Goal: Task Accomplishment & Management: Complete application form

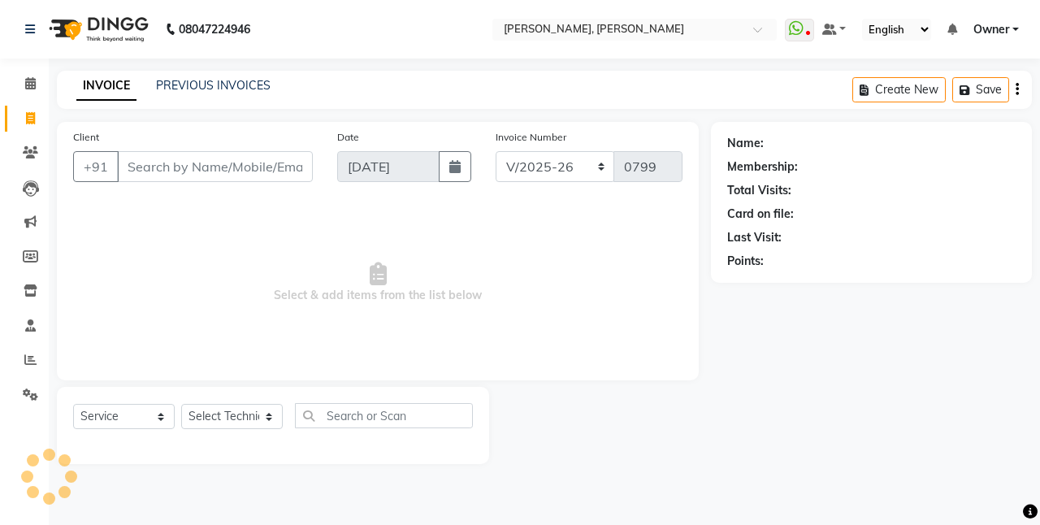
select select "5749"
select select "service"
click at [21, 359] on span at bounding box center [30, 360] width 28 height 19
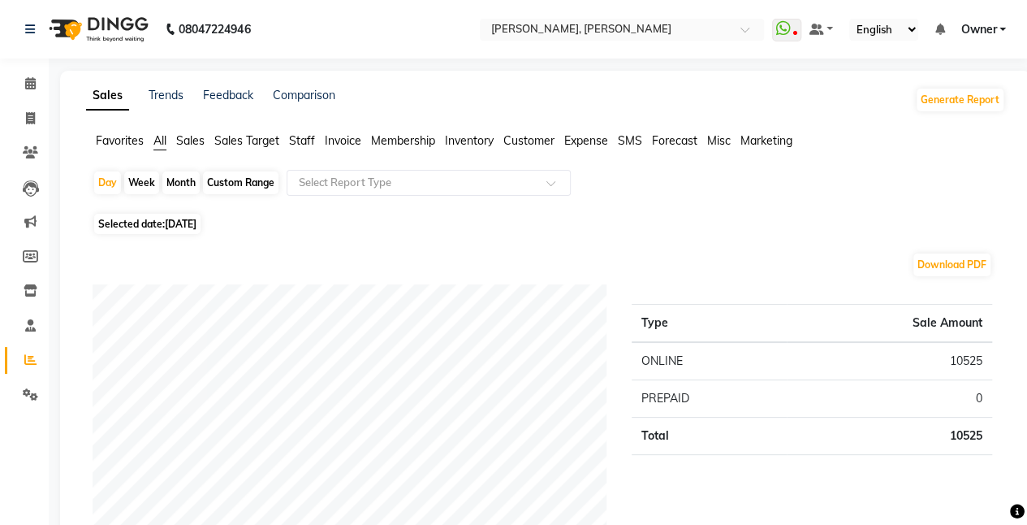
click at [300, 141] on span "Staff" at bounding box center [302, 140] width 26 height 15
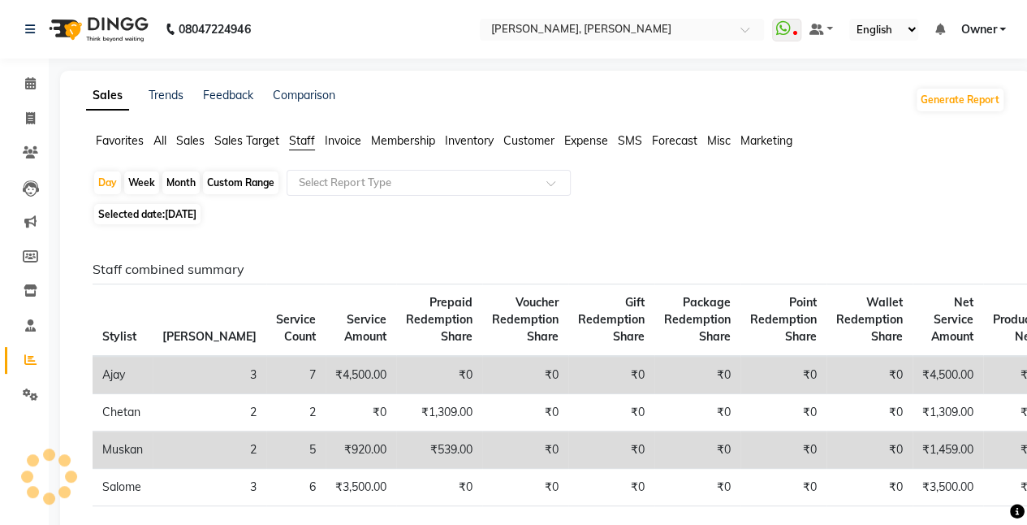
click at [244, 185] on div "Custom Range" at bounding box center [241, 182] width 76 height 23
select select "9"
select select "2025"
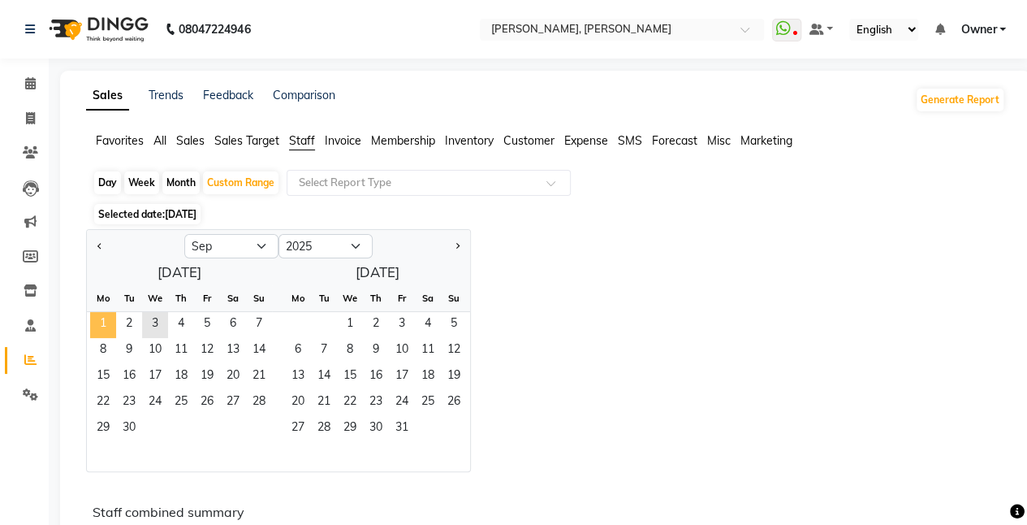
click at [100, 322] on span "1" at bounding box center [103, 325] width 26 height 26
click at [163, 325] on span "3" at bounding box center [155, 325] width 26 height 26
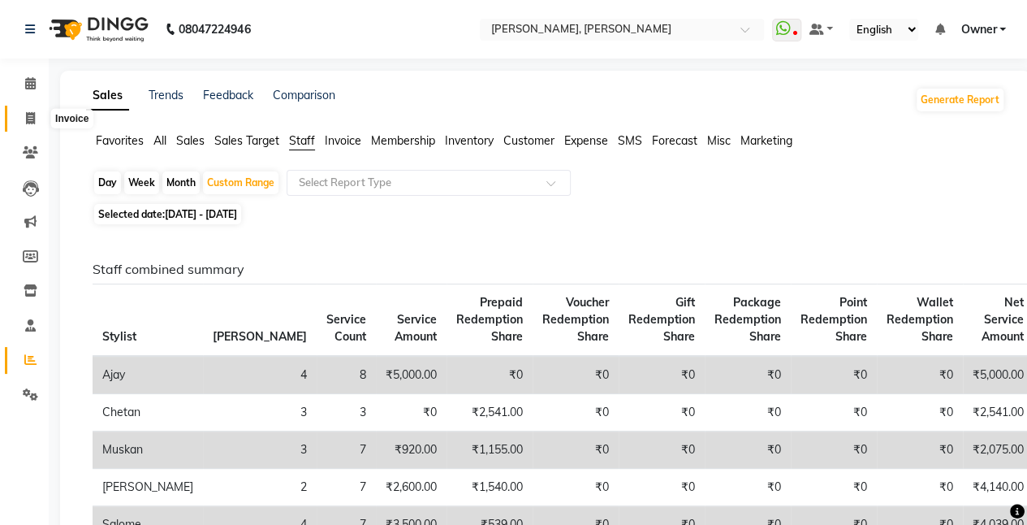
click at [41, 118] on span at bounding box center [30, 119] width 28 height 19
select select "service"
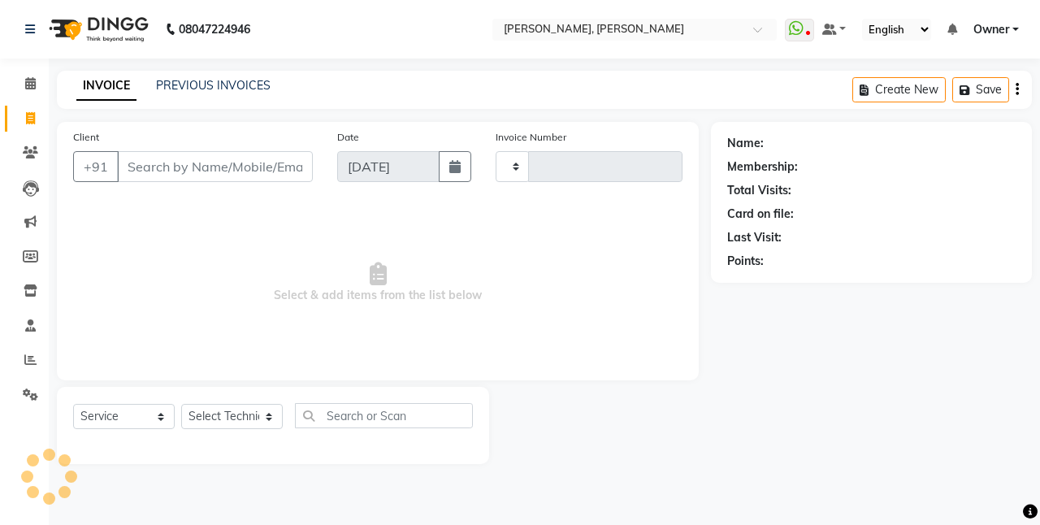
type input "0799"
select select "5749"
click at [136, 171] on input "Client" at bounding box center [215, 166] width 196 height 31
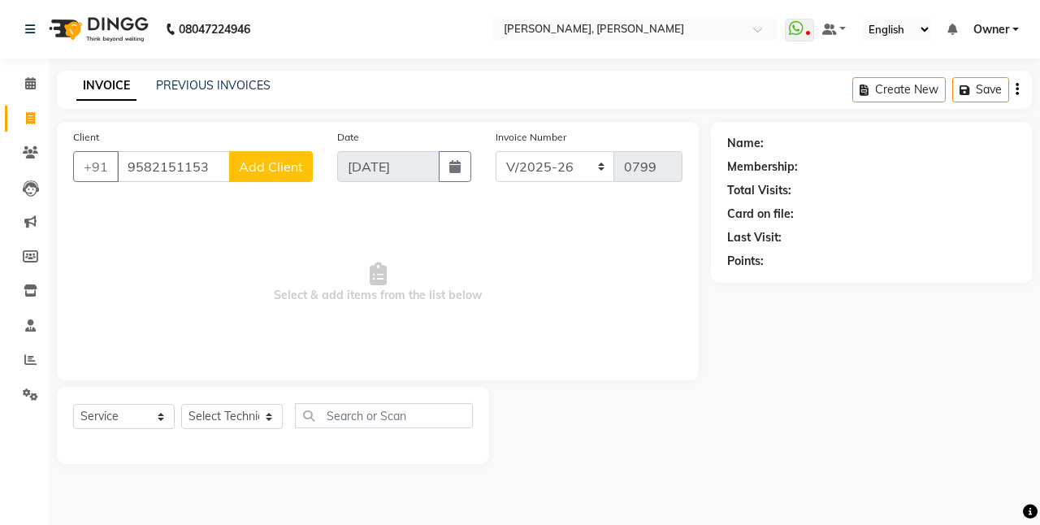
type input "9582151153"
click at [252, 172] on span "Add Client" at bounding box center [271, 166] width 64 height 16
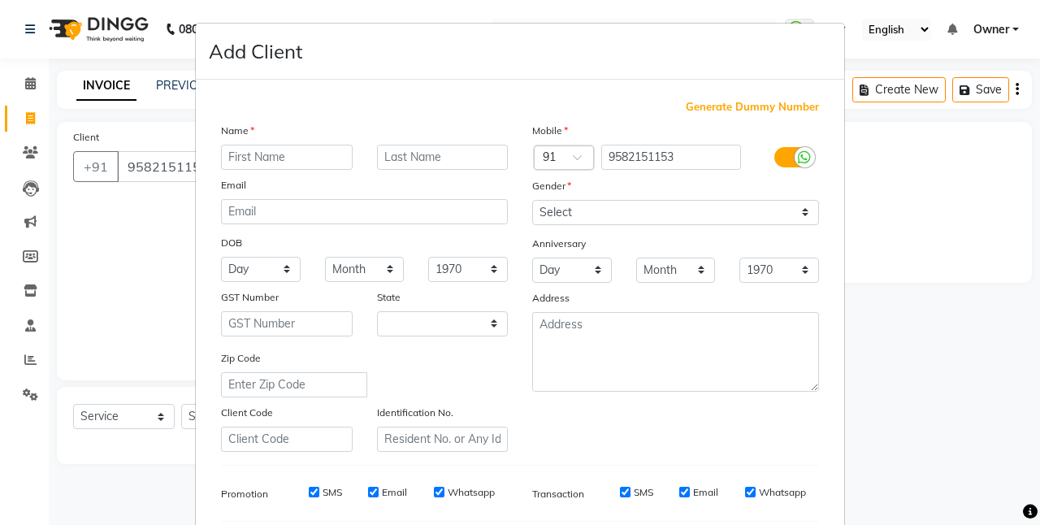
select select "21"
click at [305, 153] on input "text" at bounding box center [287, 157] width 132 height 25
click at [314, 157] on input "Saumi" at bounding box center [287, 157] width 132 height 25
type input "Saumi"
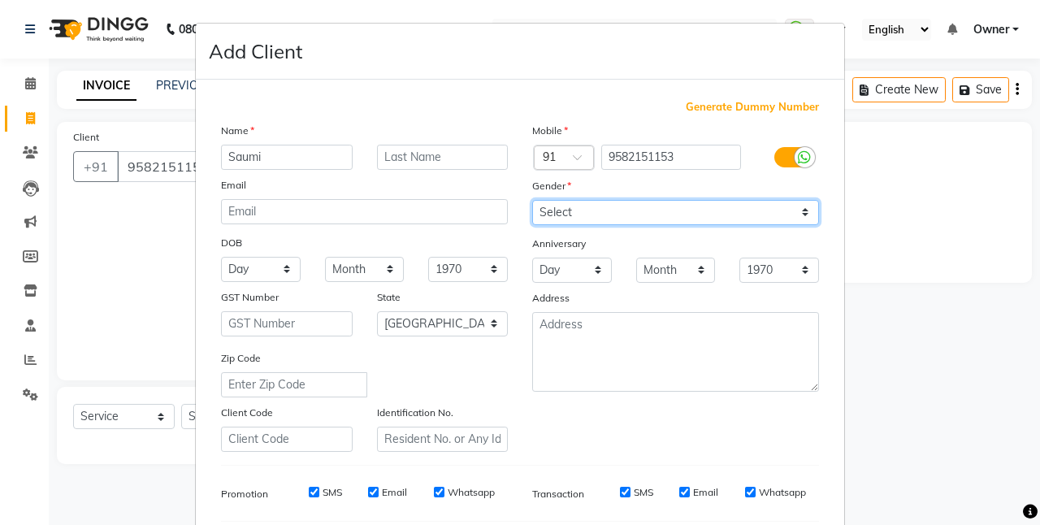
click at [577, 211] on select "Select Male Female Other Prefer Not To Say" at bounding box center [675, 212] width 287 height 25
select select "female"
click at [532, 200] on select "Select Male Female Other Prefer Not To Say" at bounding box center [675, 212] width 287 height 25
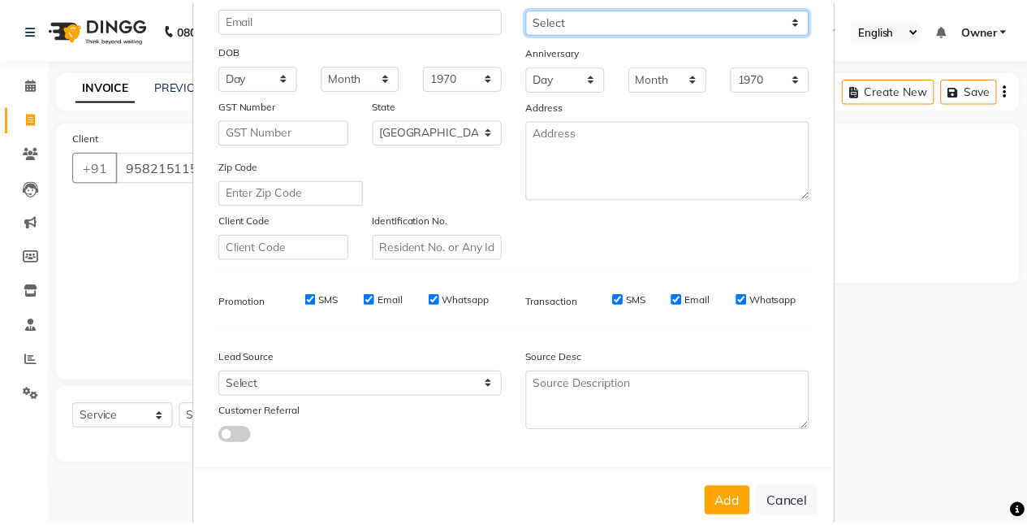
scroll to position [214, 0]
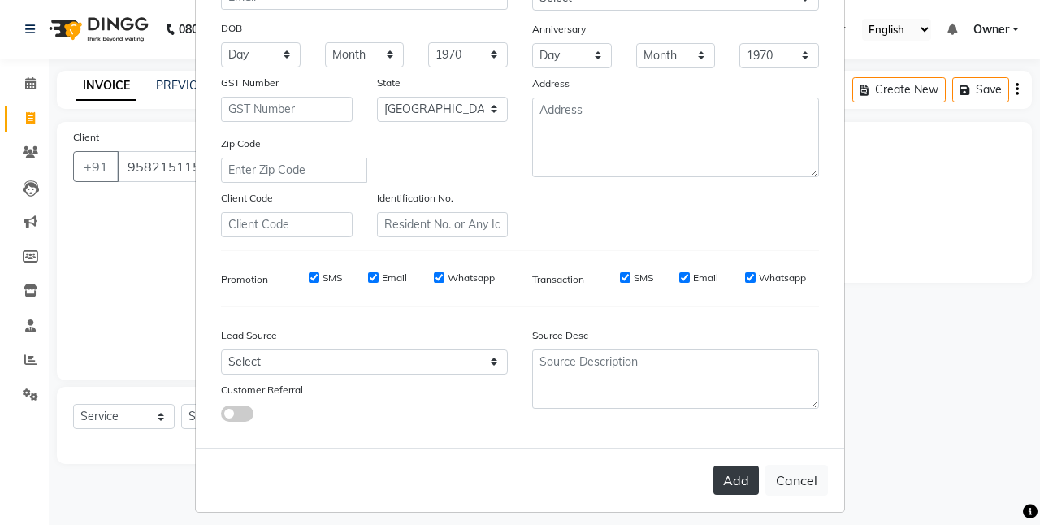
click at [733, 475] on button "Add" at bounding box center [735, 479] width 45 height 29
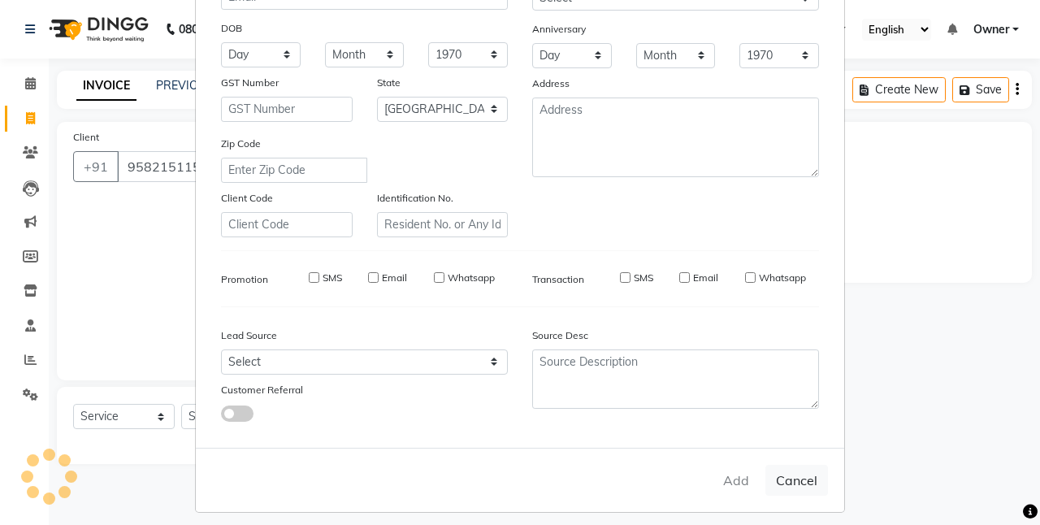
select select
select select "null"
select select
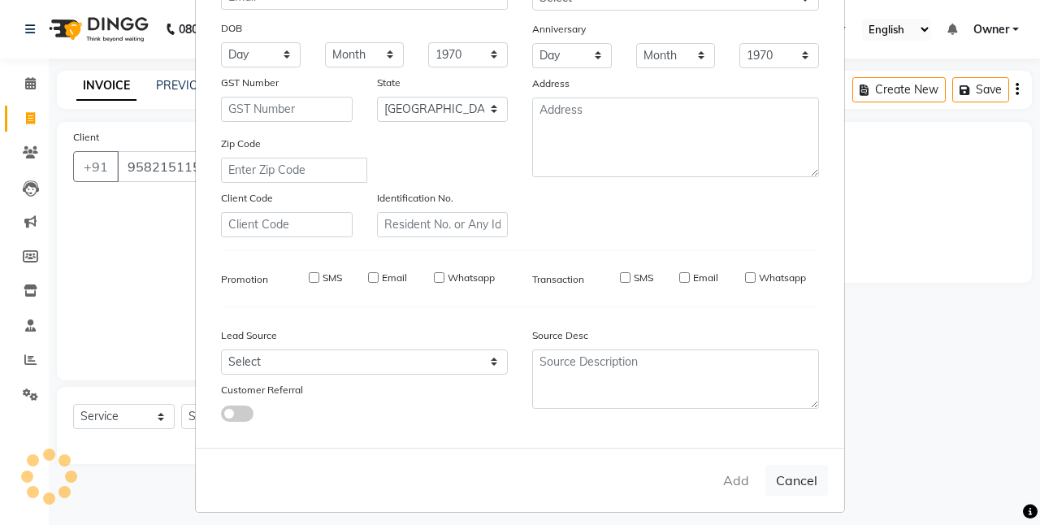
select select
checkbox input "false"
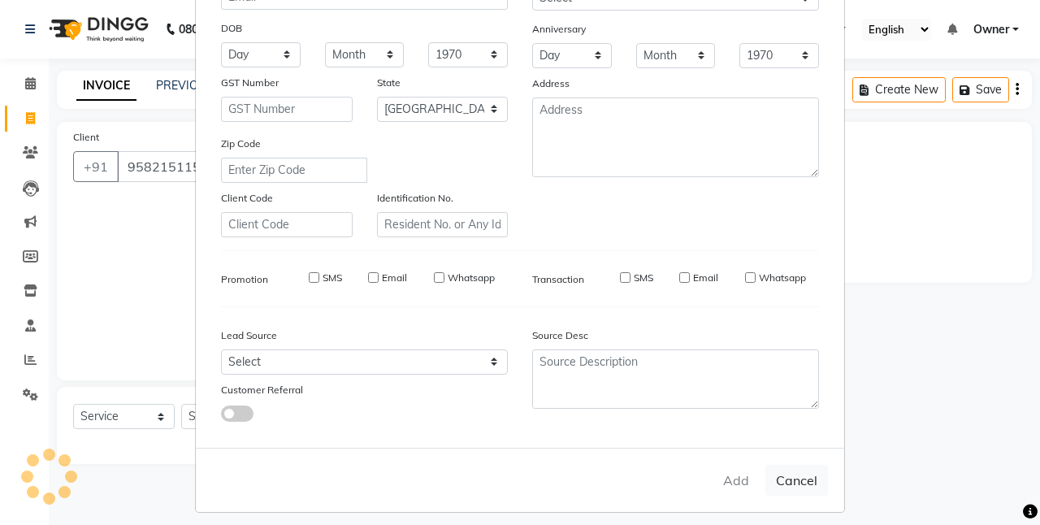
checkbox input "false"
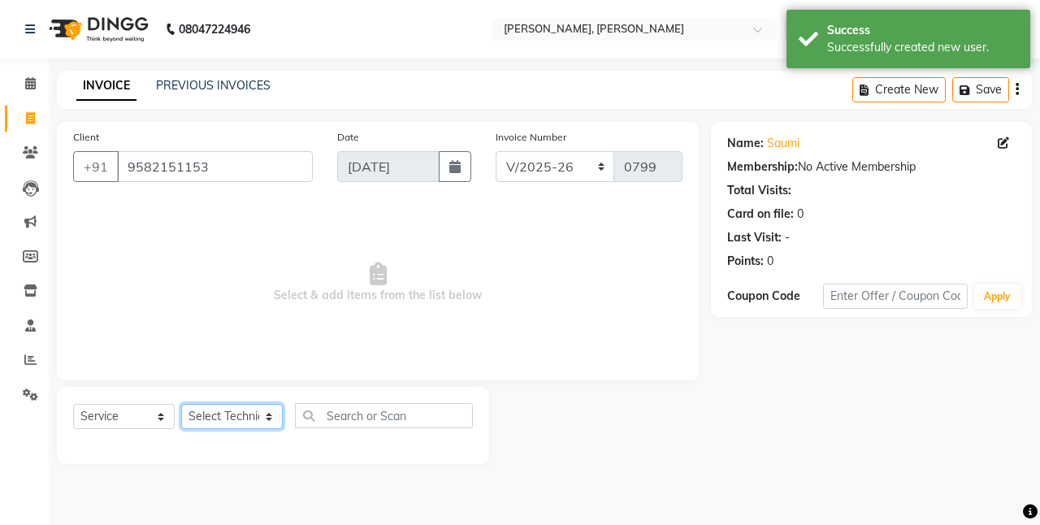
click at [205, 413] on select "Select Technician ajay Anita Chetan Manager Muskan Owner Prosanto Salome VIVEK" at bounding box center [232, 416] width 102 height 25
select select "50117"
click at [181, 404] on select "Select Technician ajay Anita Chetan Manager Muskan Owner Prosanto Salome VIVEK" at bounding box center [232, 416] width 102 height 25
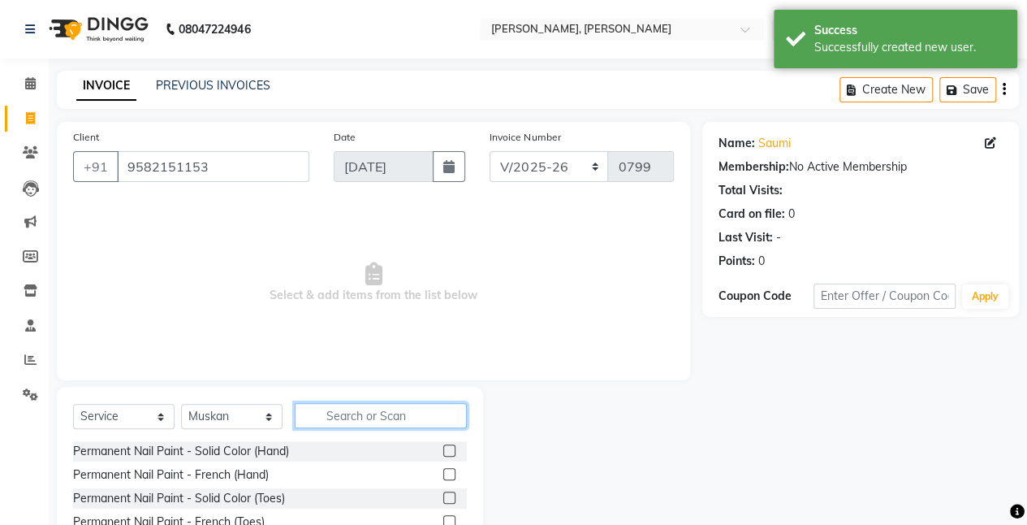
click at [362, 414] on input "text" at bounding box center [381, 415] width 172 height 25
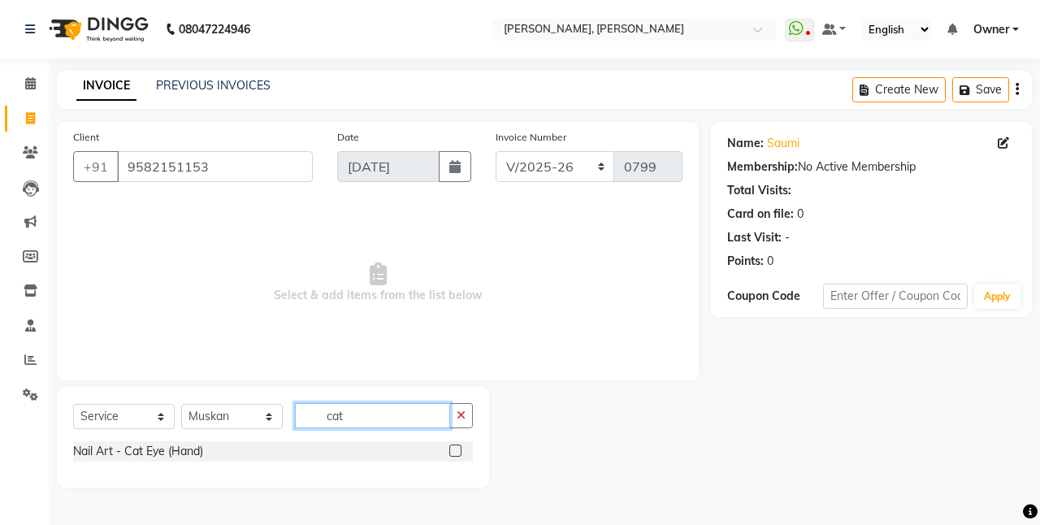
type input "cat"
click at [452, 448] on label at bounding box center [455, 450] width 12 height 12
click at [452, 448] on input "checkbox" at bounding box center [454, 451] width 11 height 11
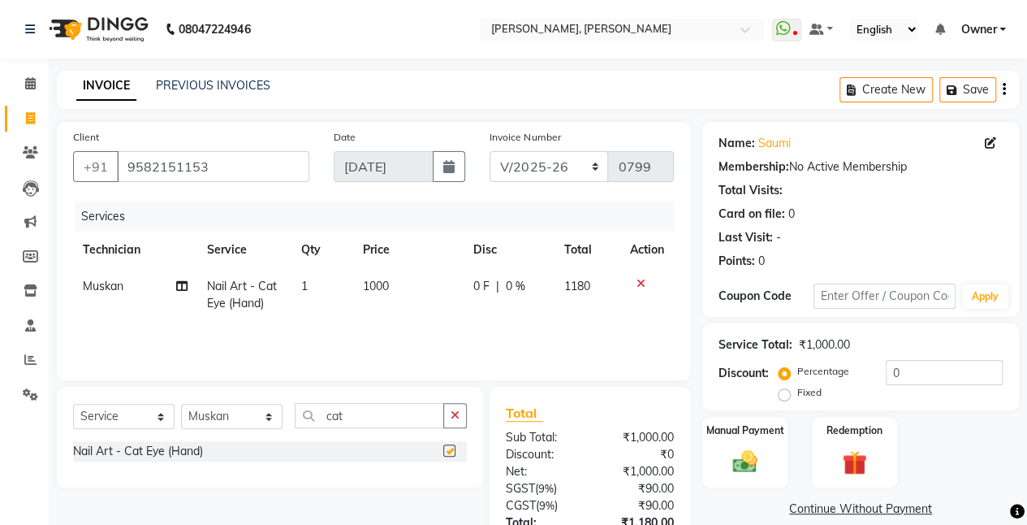
checkbox input "false"
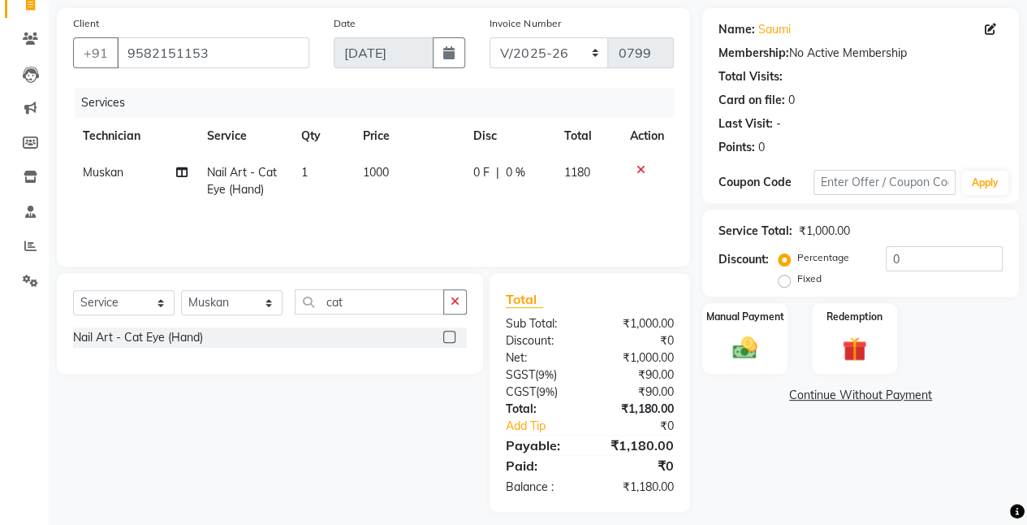
scroll to position [115, 0]
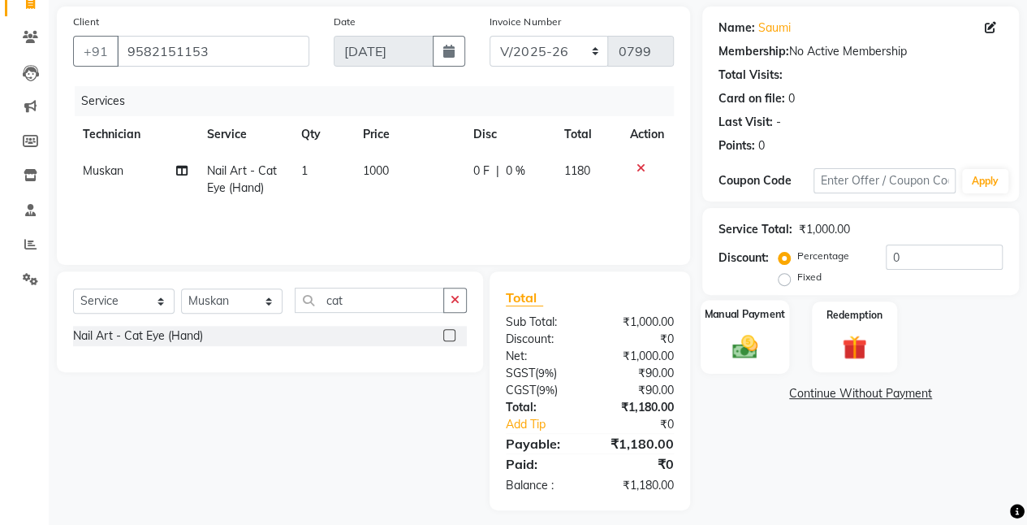
click at [776, 349] on div "Manual Payment" at bounding box center [745, 337] width 89 height 74
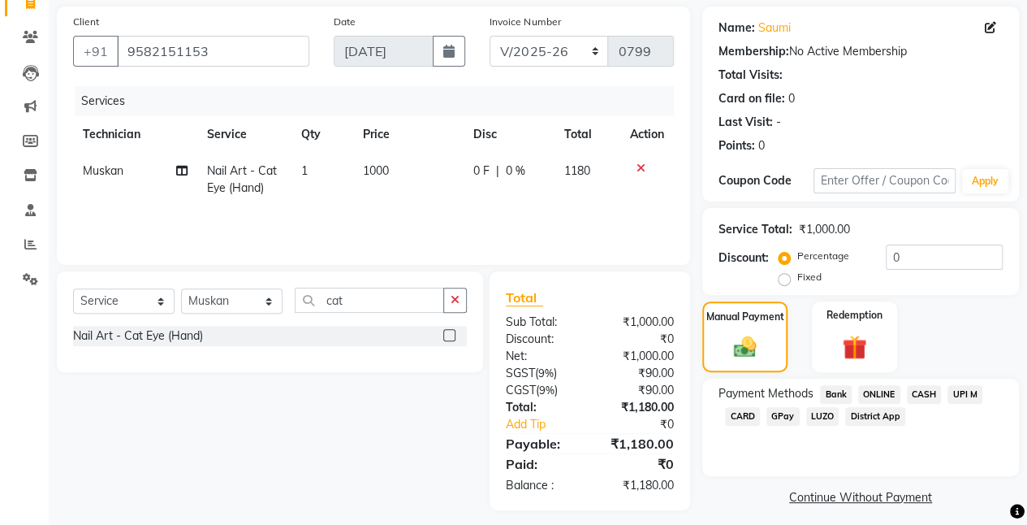
click at [884, 397] on span "ONLINE" at bounding box center [879, 394] width 42 height 19
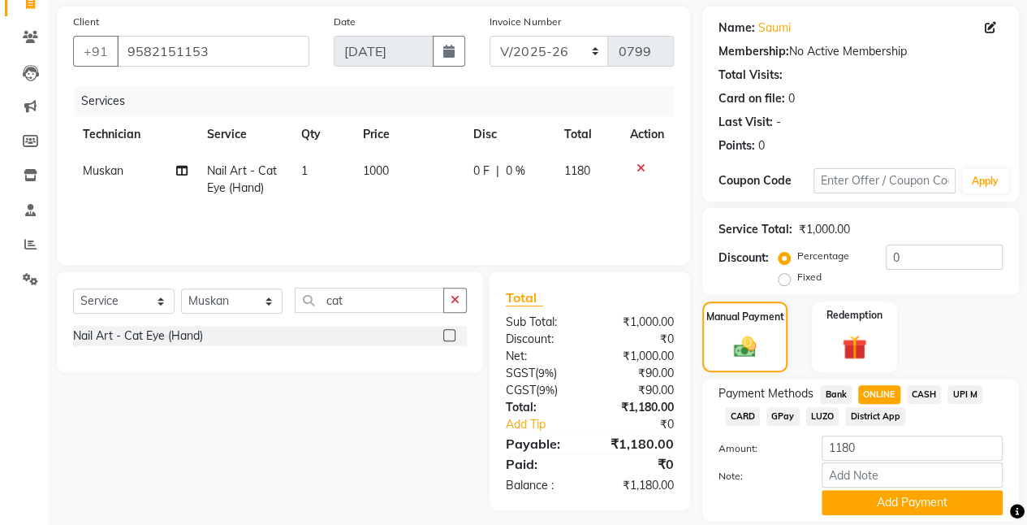
scroll to position [169, 0]
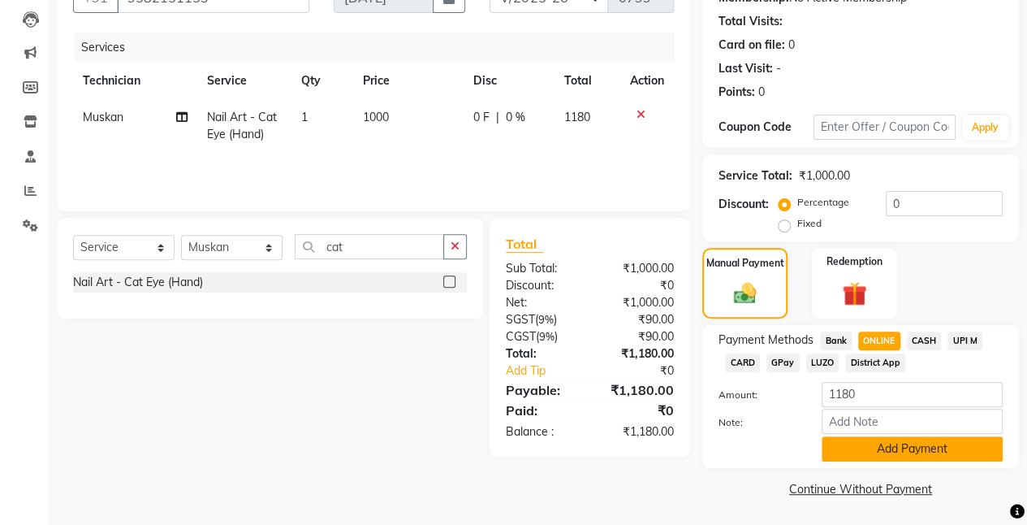
click at [899, 453] on button "Add Payment" at bounding box center [912, 448] width 181 height 25
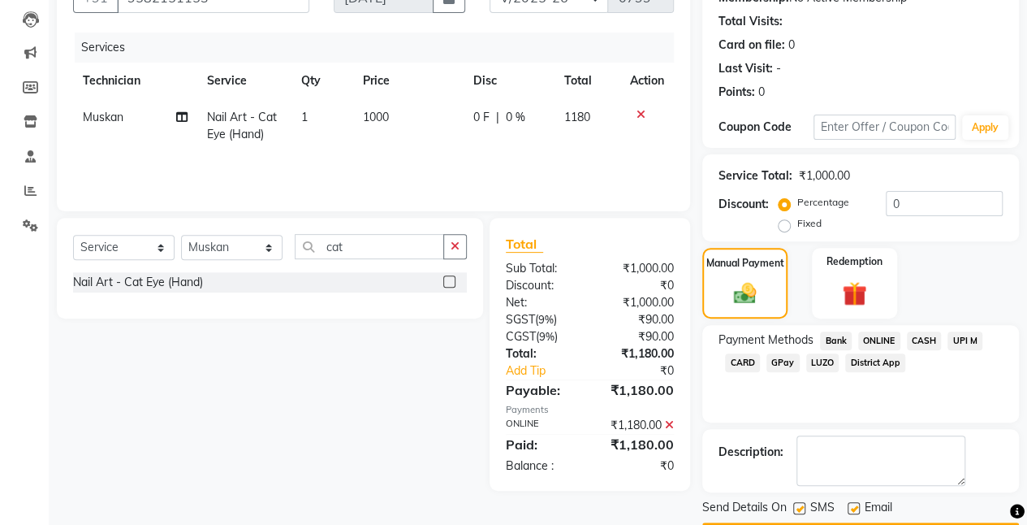
scroll to position [214, 0]
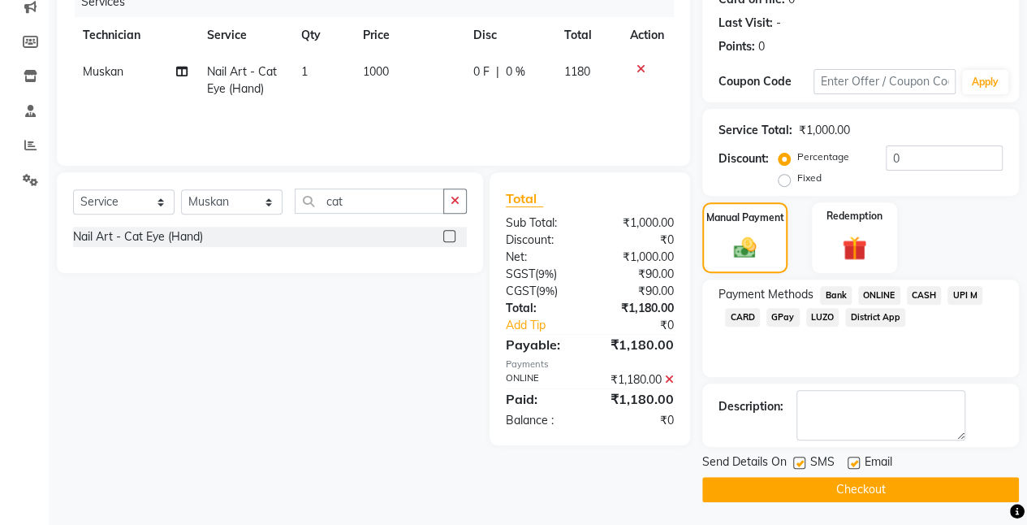
click at [883, 292] on span "ONLINE" at bounding box center [879, 295] width 42 height 19
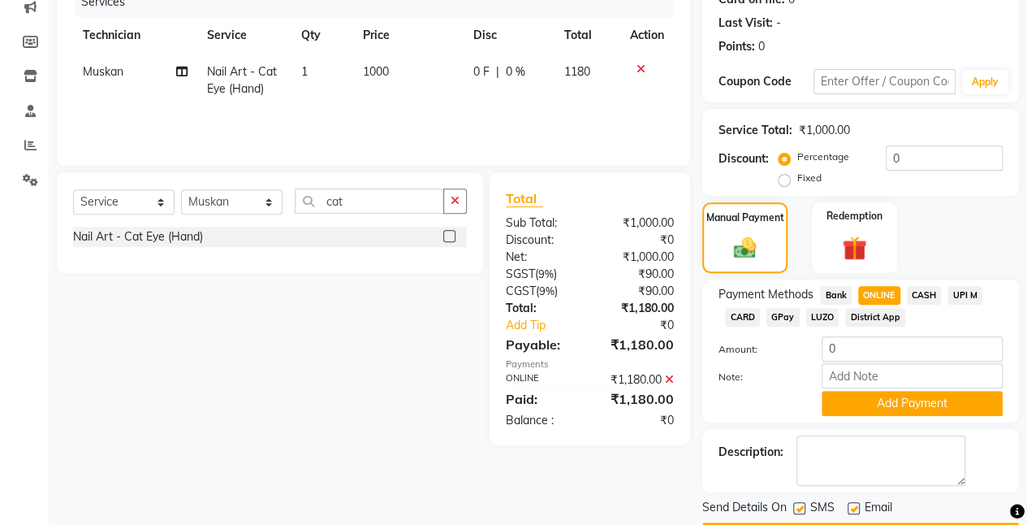
scroll to position [260, 0]
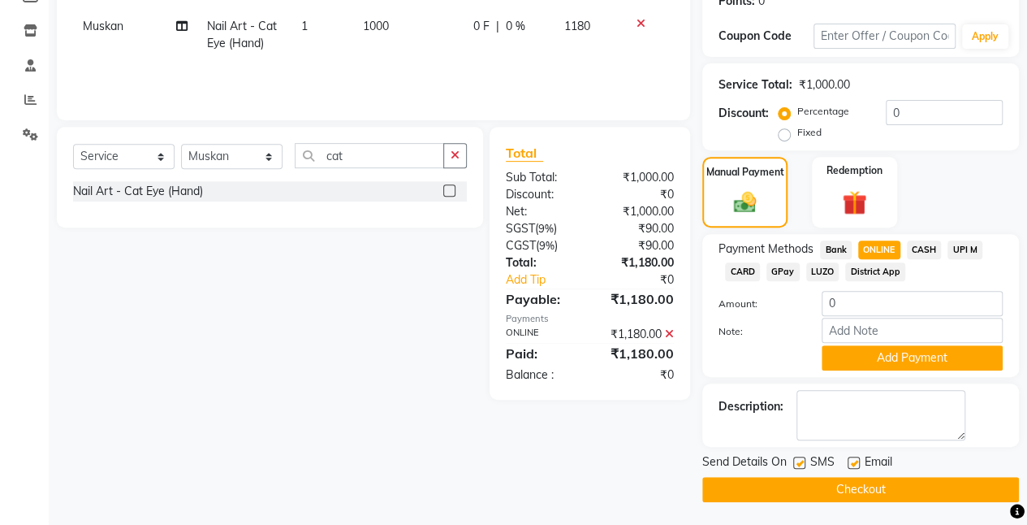
click at [766, 494] on button "Checkout" at bounding box center [861, 489] width 317 height 25
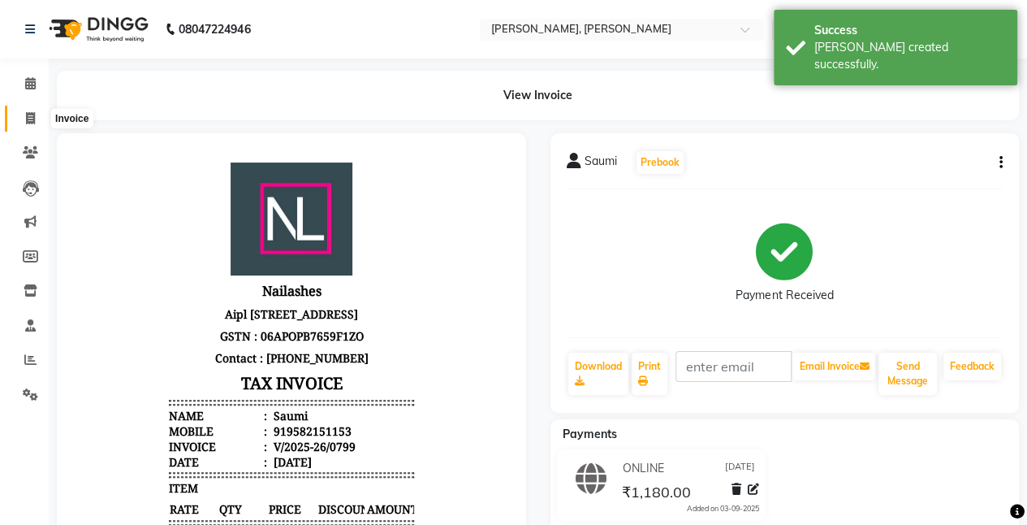
click at [23, 122] on span at bounding box center [30, 119] width 28 height 19
select select "service"
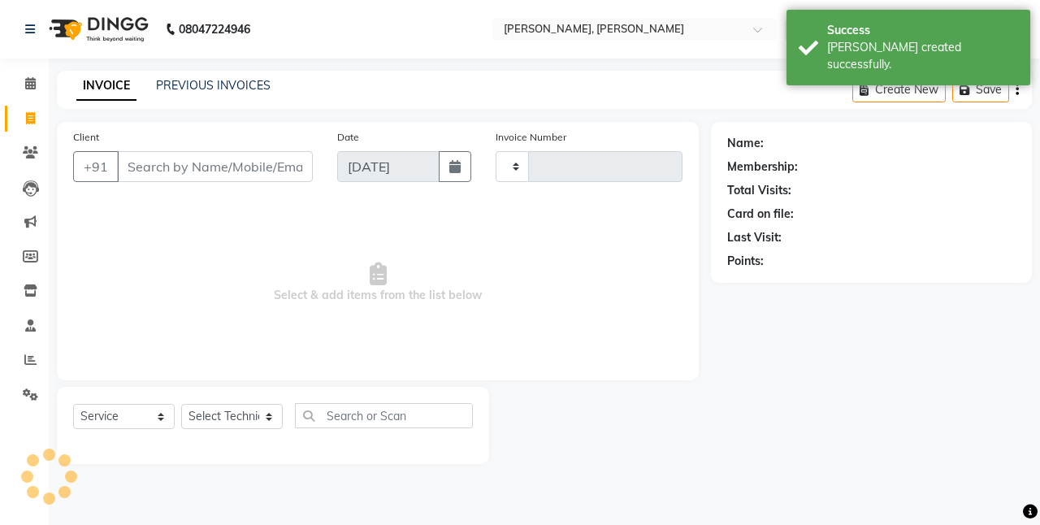
type input "0800"
select select "5749"
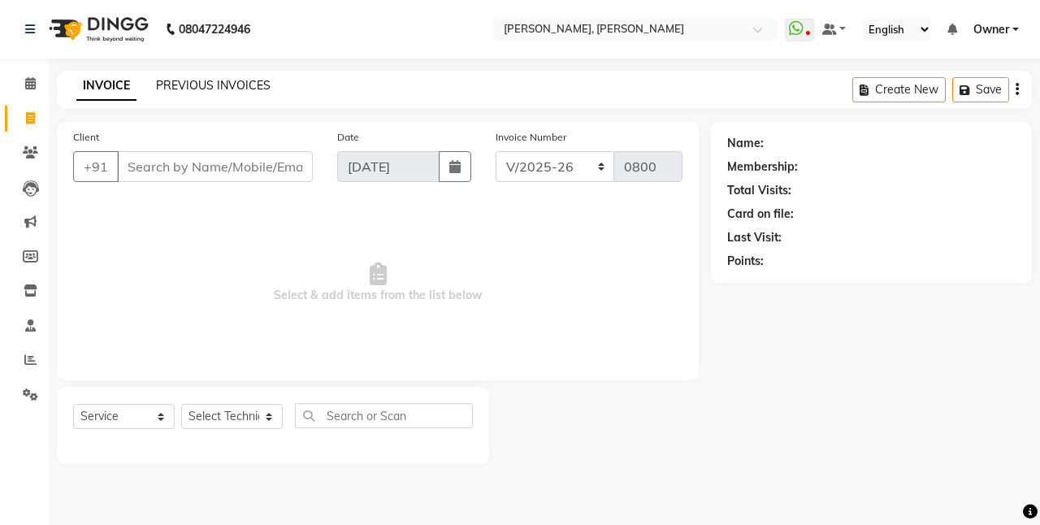
click at [206, 89] on link "PREVIOUS INVOICES" at bounding box center [213, 85] width 115 height 15
